Goal: Check status

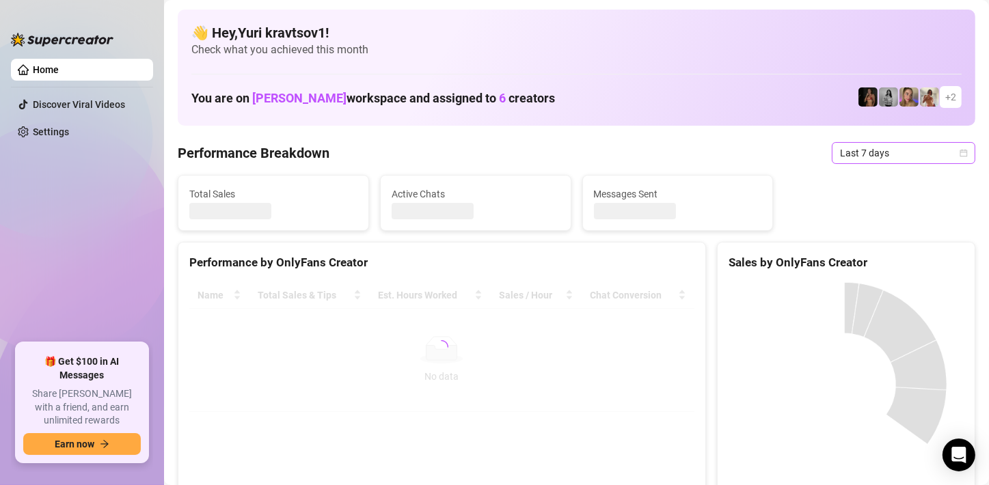
click at [924, 149] on span "Last 7 days" at bounding box center [903, 153] width 127 height 20
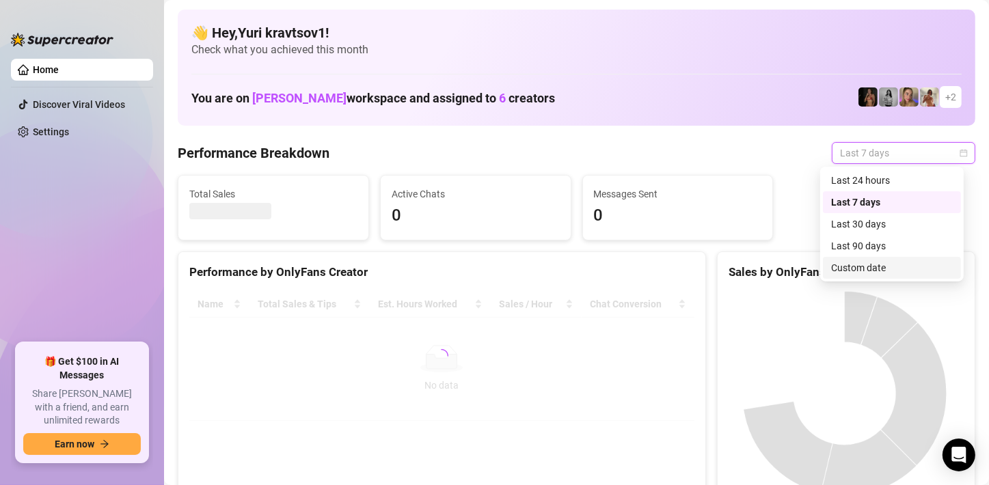
click at [909, 266] on div "Custom date" at bounding box center [892, 267] width 122 height 15
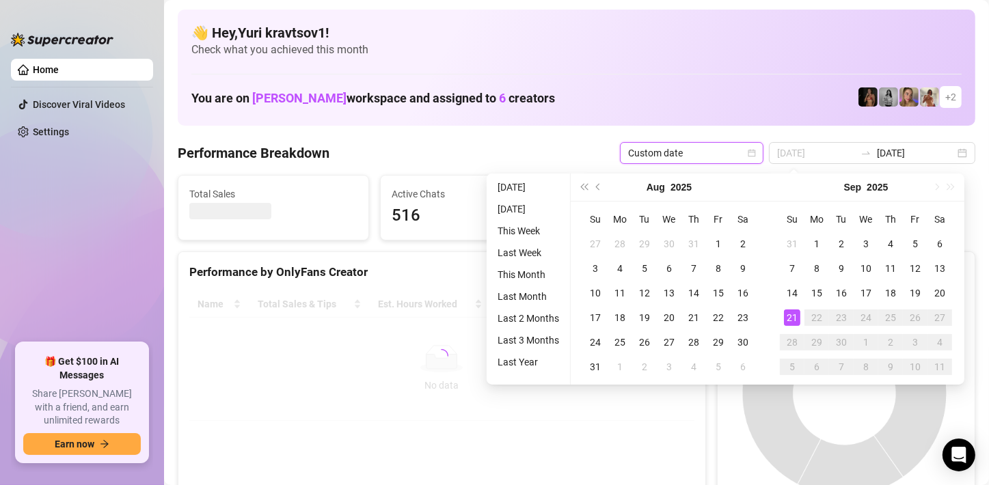
click at [785, 320] on div "21" at bounding box center [792, 317] width 16 height 16
click at [789, 320] on div "21" at bounding box center [792, 317] width 16 height 16
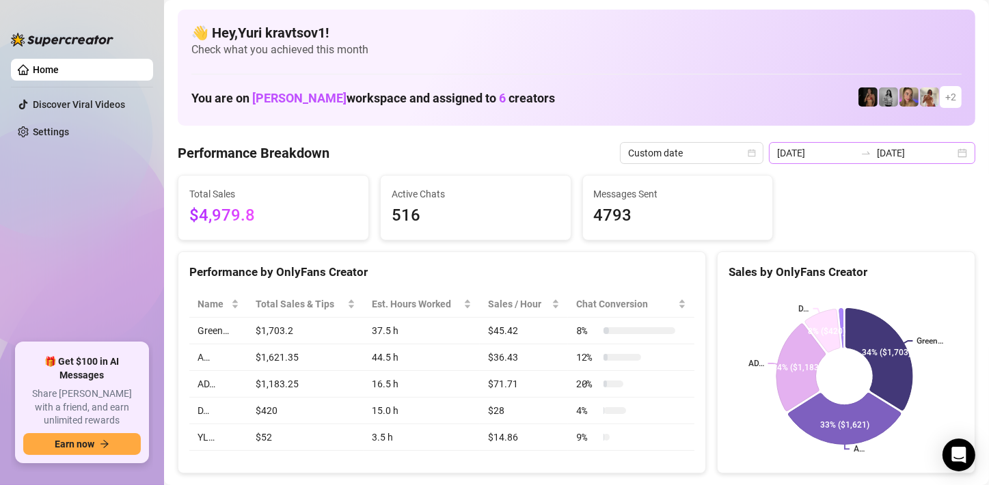
click at [958, 145] on div "[DATE] [DATE]" at bounding box center [872, 153] width 206 height 22
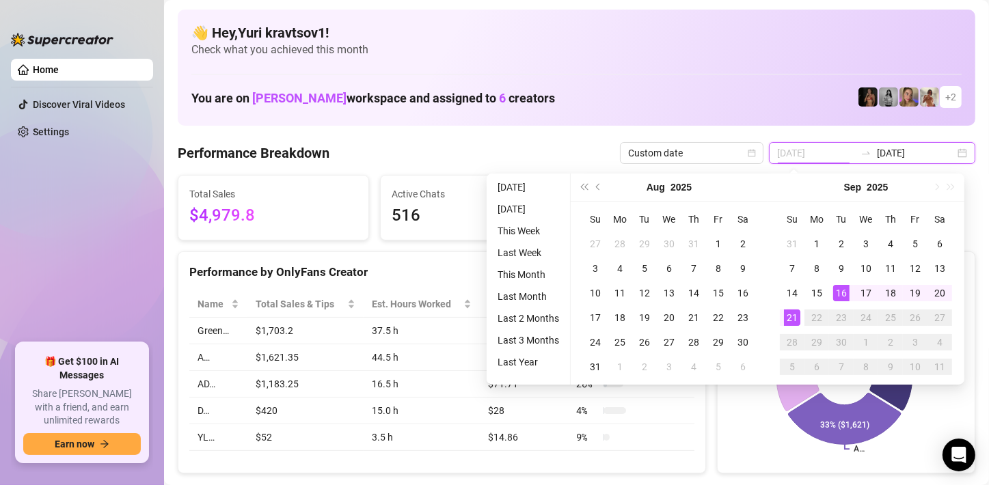
type input "[DATE]"
click at [785, 320] on div "21" at bounding box center [792, 317] width 16 height 16
click at [786, 320] on div "21" at bounding box center [792, 317] width 16 height 16
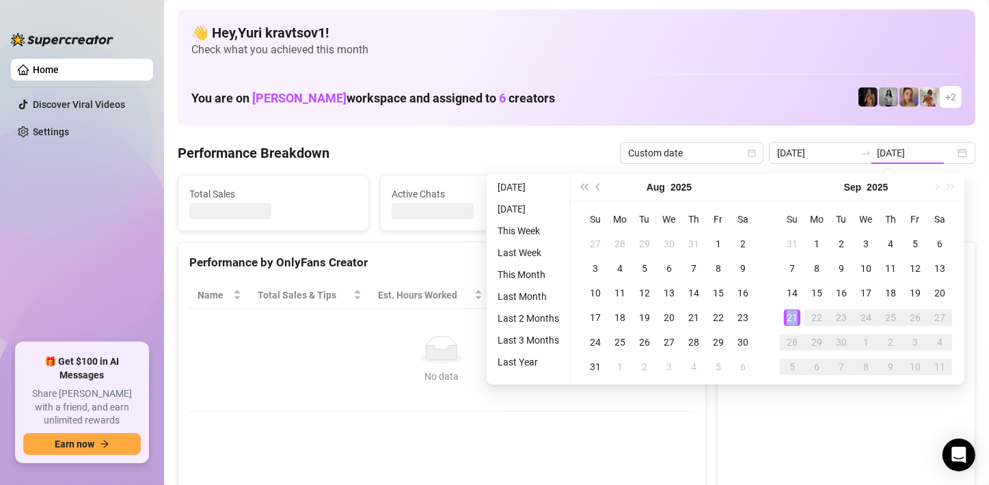
type input "[DATE]"
